Goal: Transaction & Acquisition: Purchase product/service

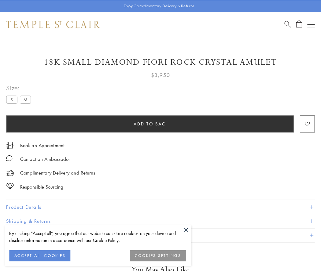
scroll to position [34, 0]
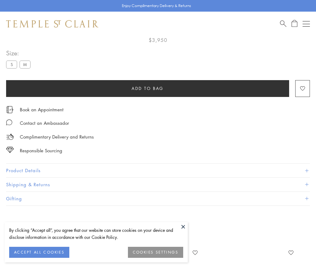
click at [148, 88] on span "Add to bag" at bounding box center [148, 88] width 32 height 7
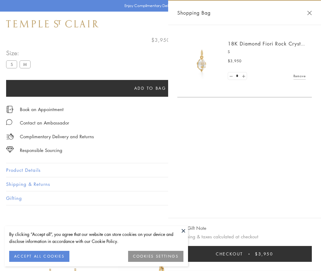
click at [245, 254] on button "Checkout $3,950" at bounding box center [244, 254] width 134 height 16
